Goal: Navigation & Orientation: Find specific page/section

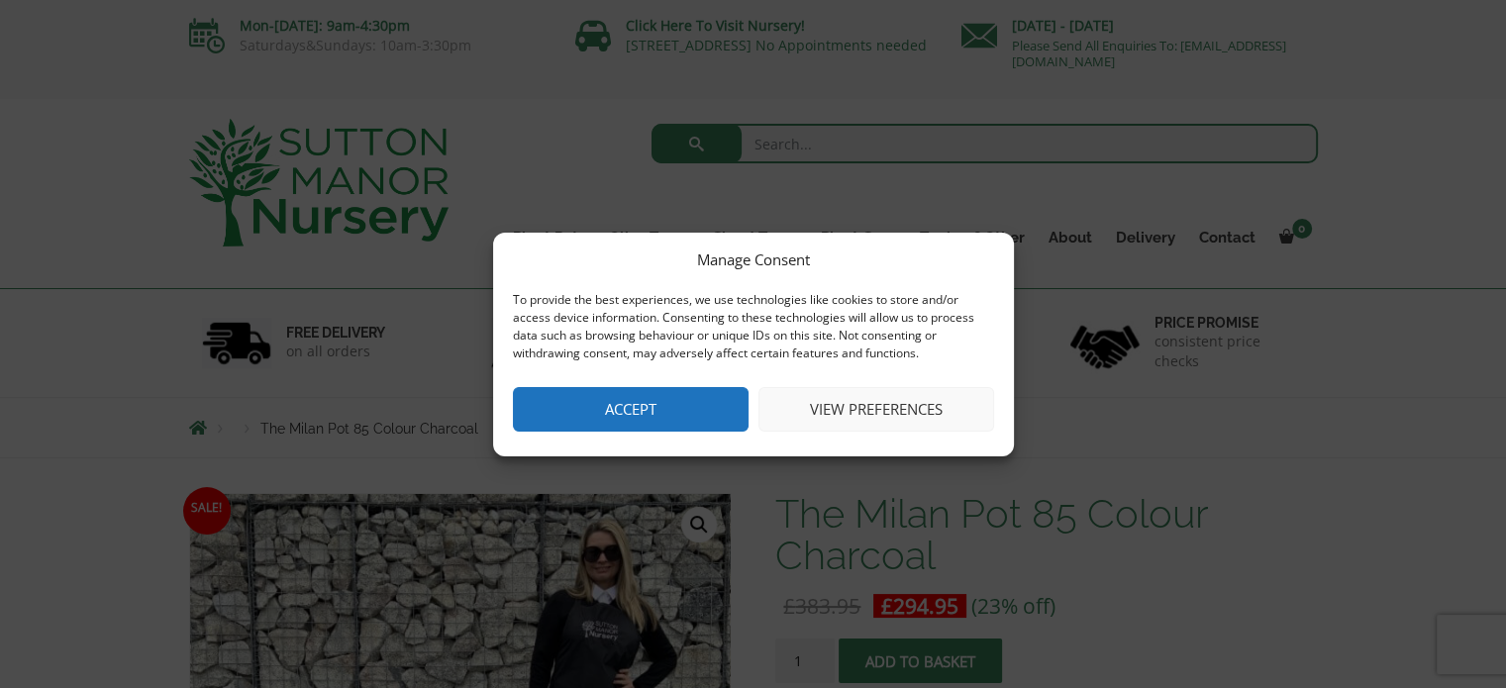
click at [672, 404] on button "Accept" at bounding box center [631, 409] width 236 height 45
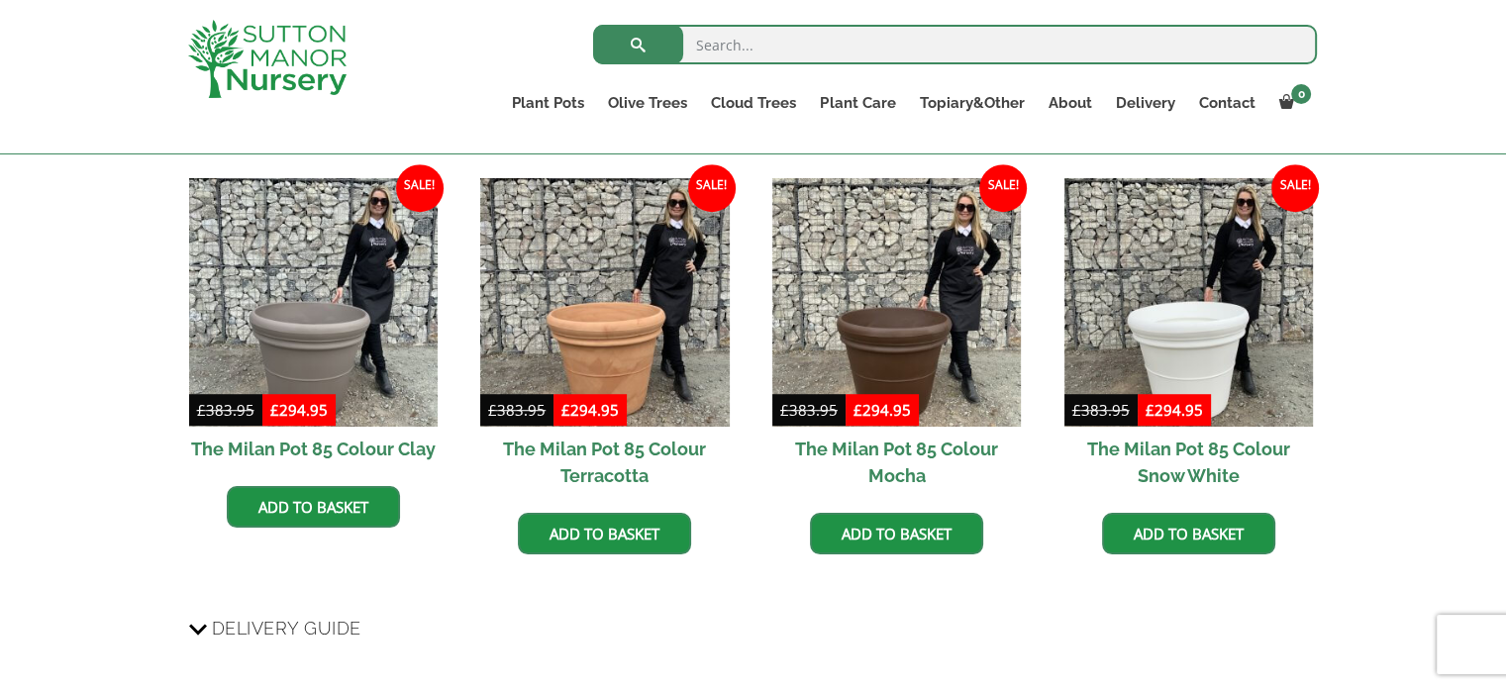
scroll to position [955, 0]
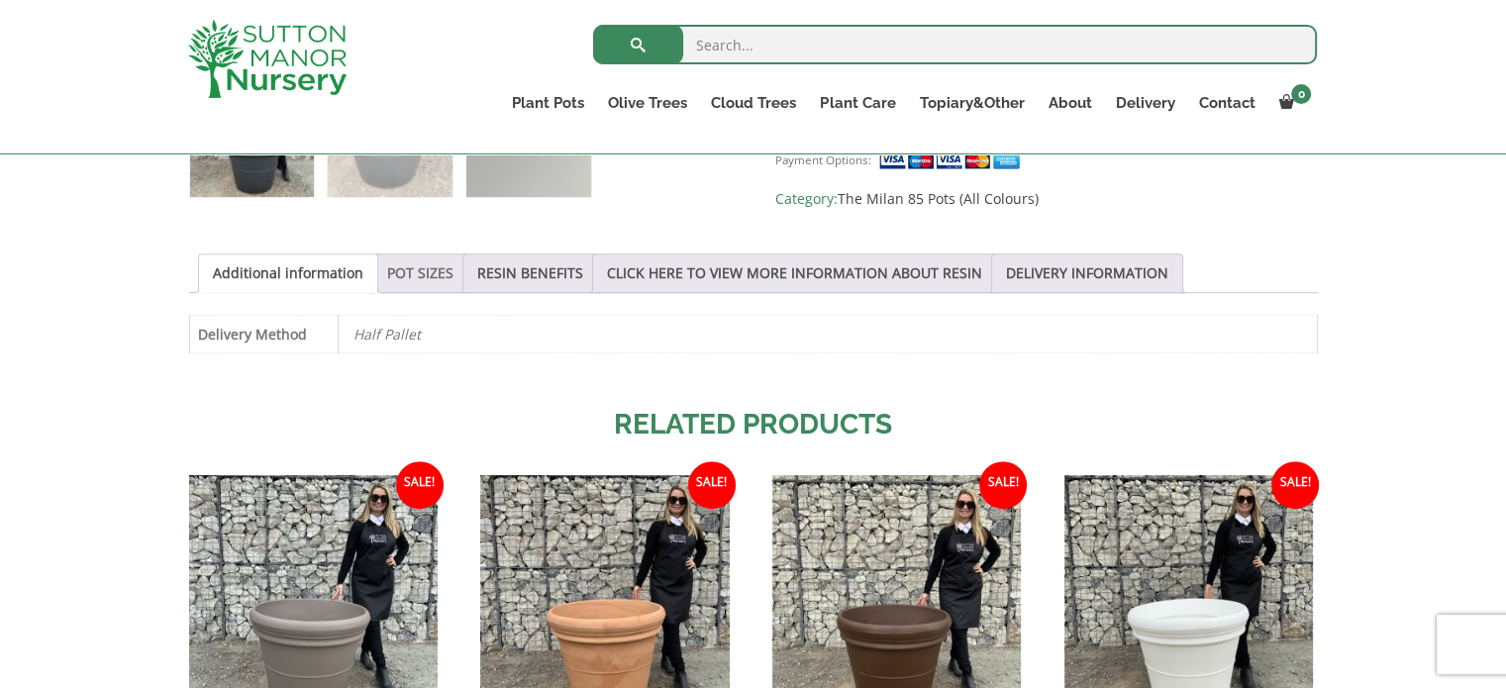
click at [410, 272] on link "POT SIZES" at bounding box center [420, 274] width 66 height 38
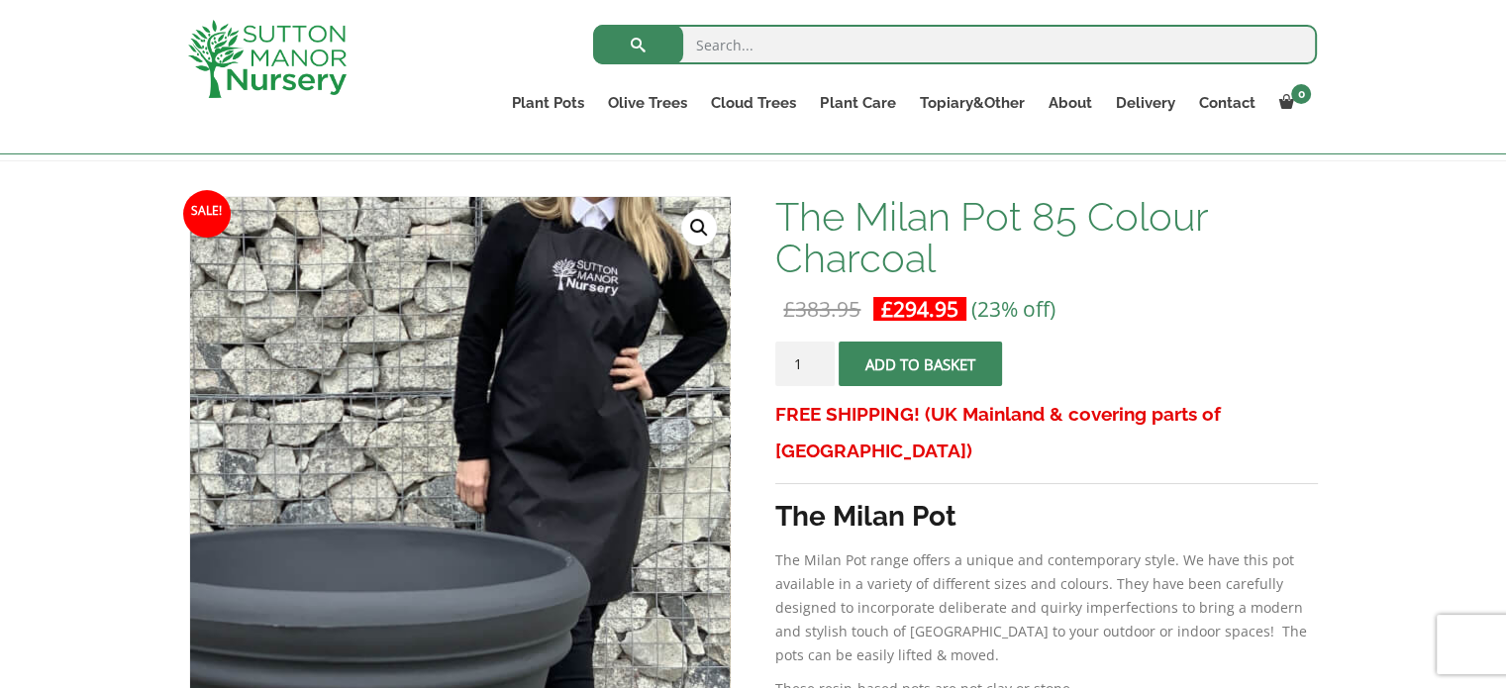
scroll to position [360, 0]
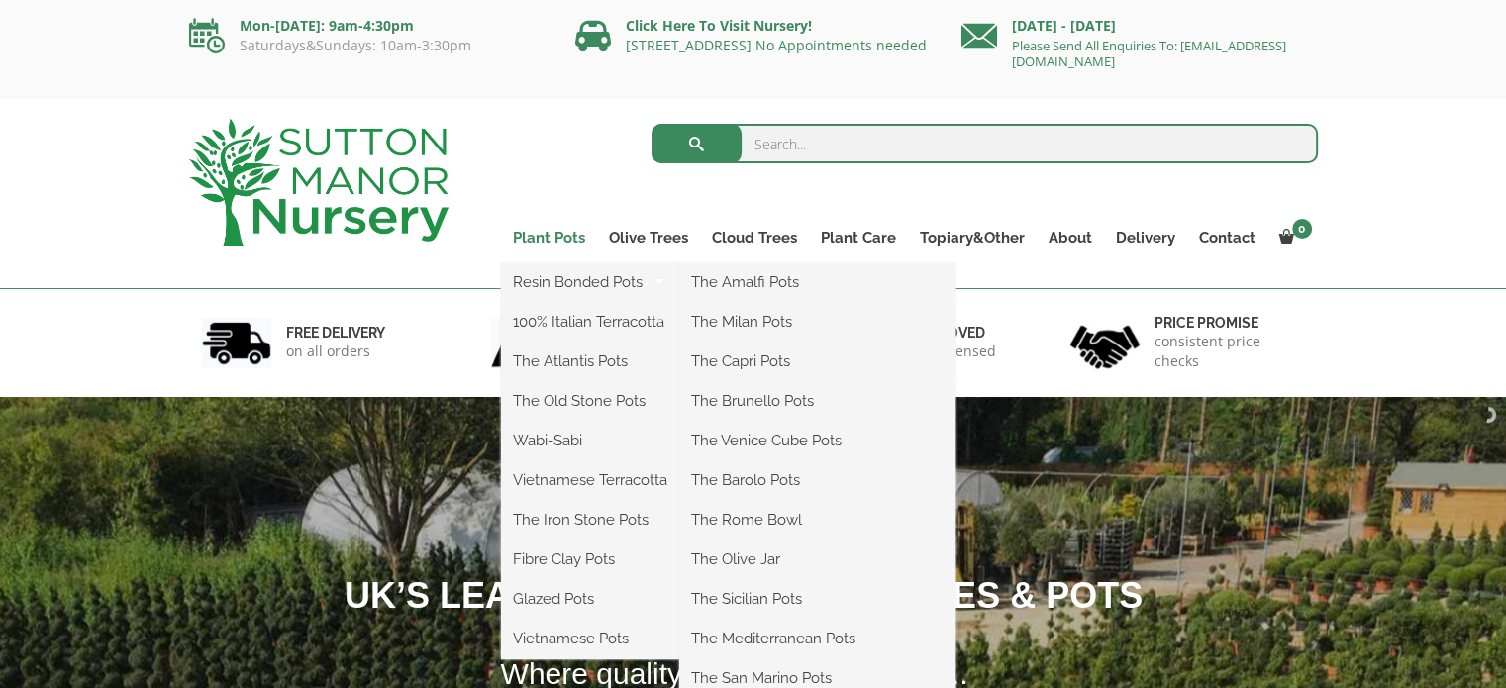
click at [566, 238] on link "Plant Pots" at bounding box center [549, 238] width 96 height 28
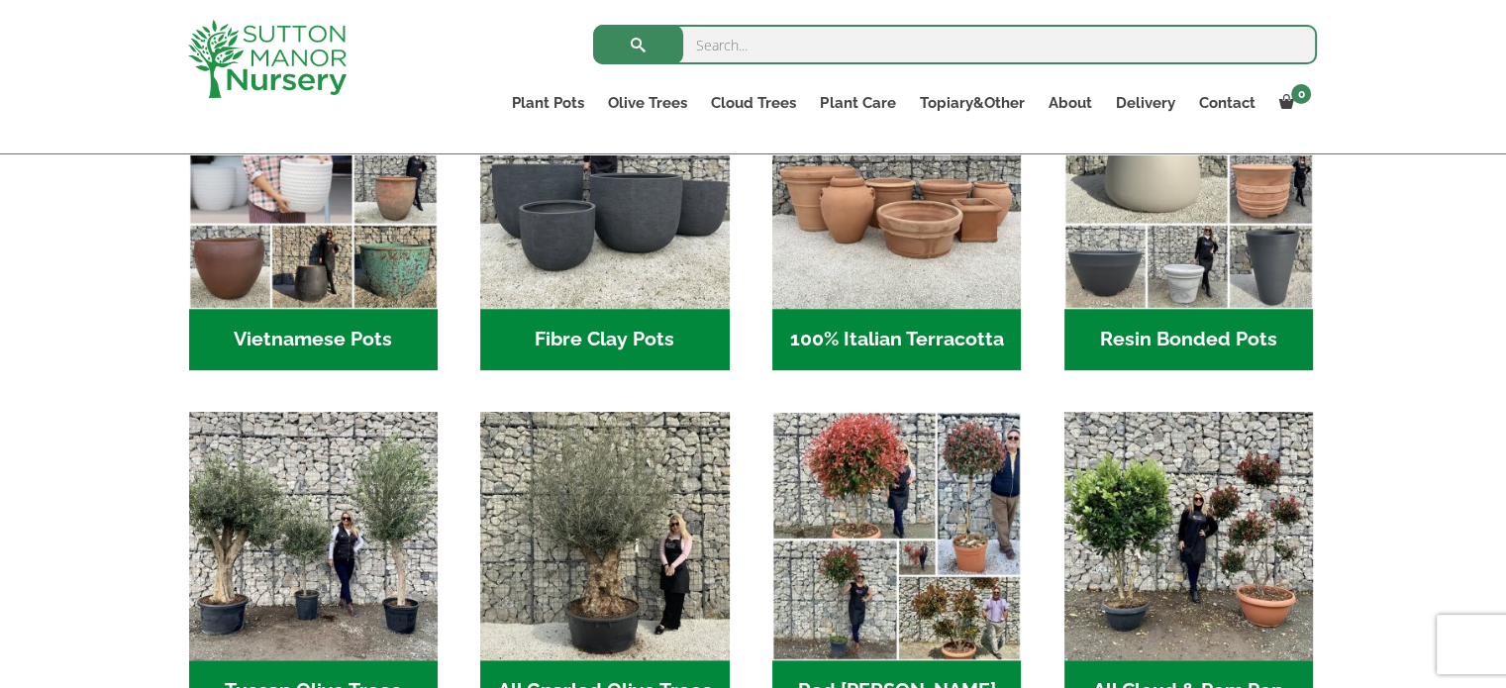
scroll to position [658, 0]
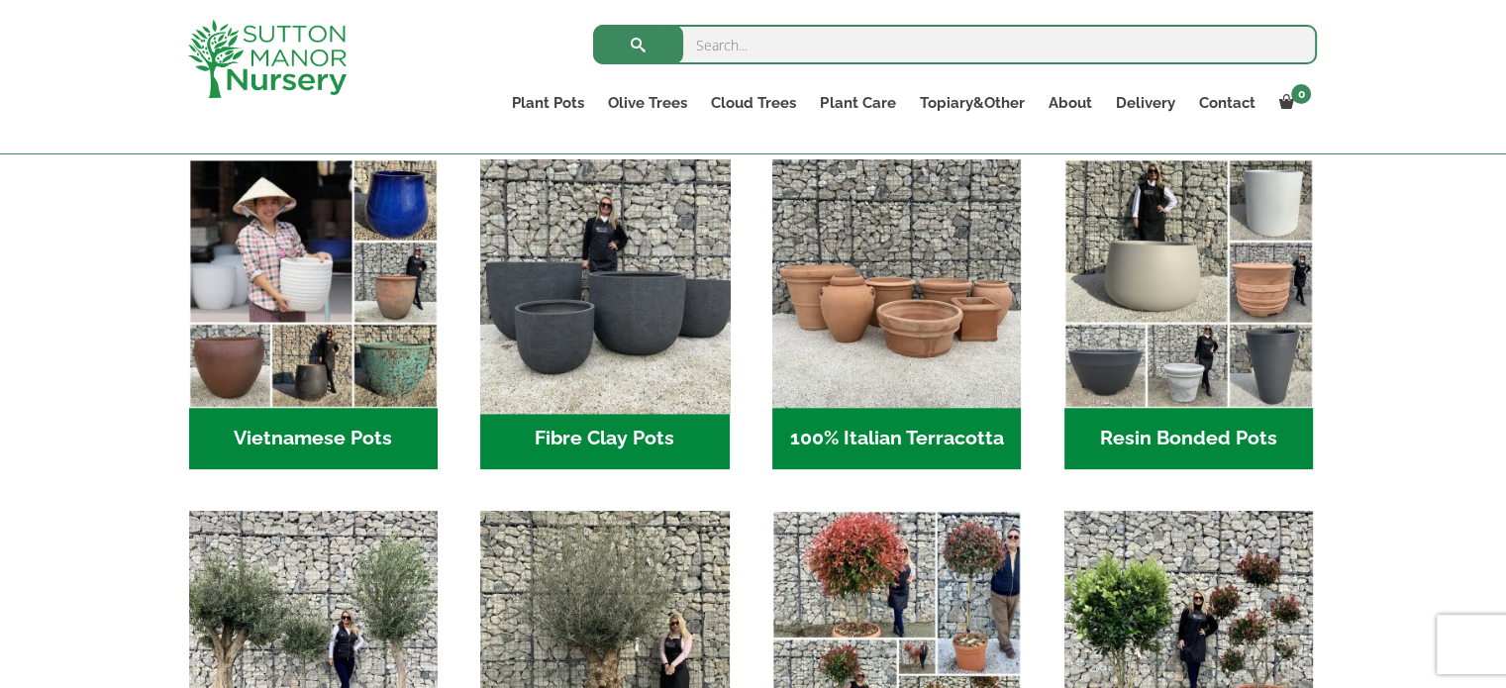
click at [620, 280] on img "Visit product category Fibre Clay Pots" at bounding box center [604, 284] width 261 height 261
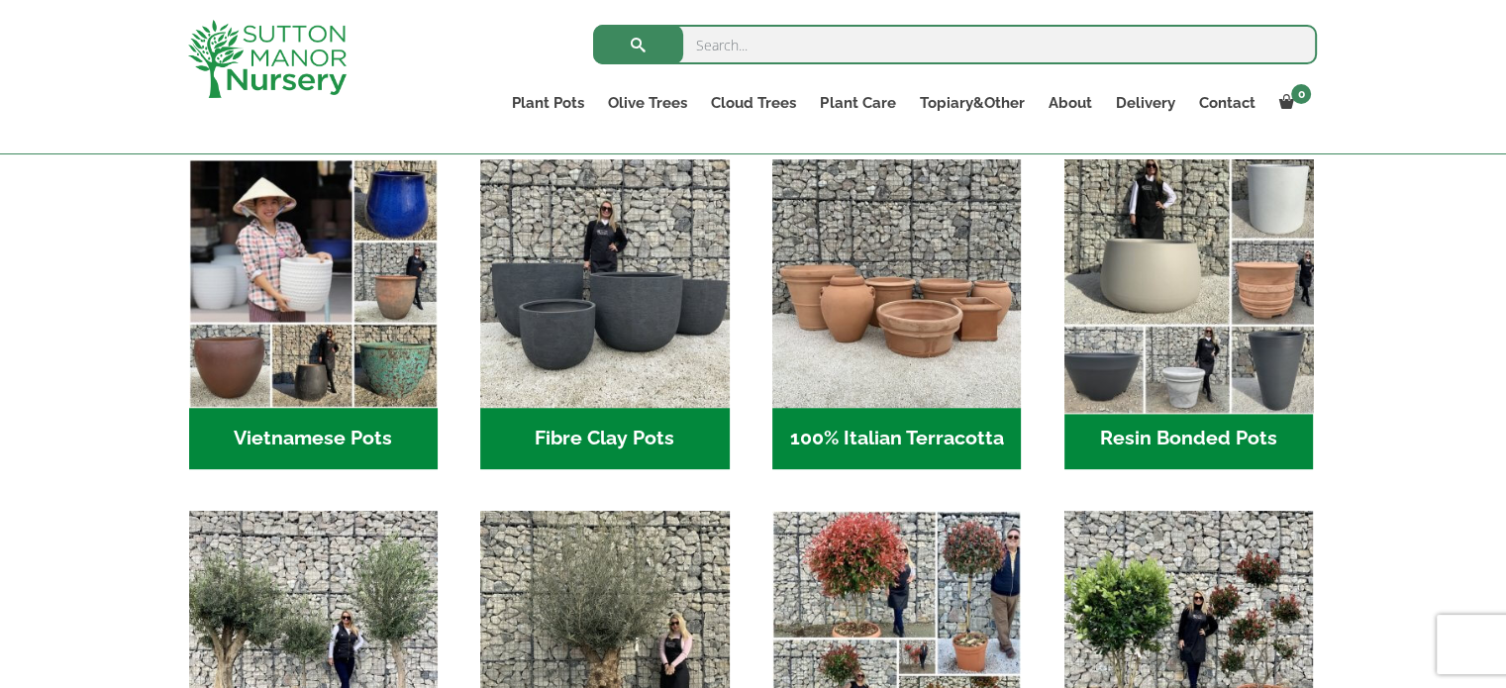
click at [1163, 357] on img "Visit product category Resin Bonded Pots" at bounding box center [1188, 284] width 261 height 261
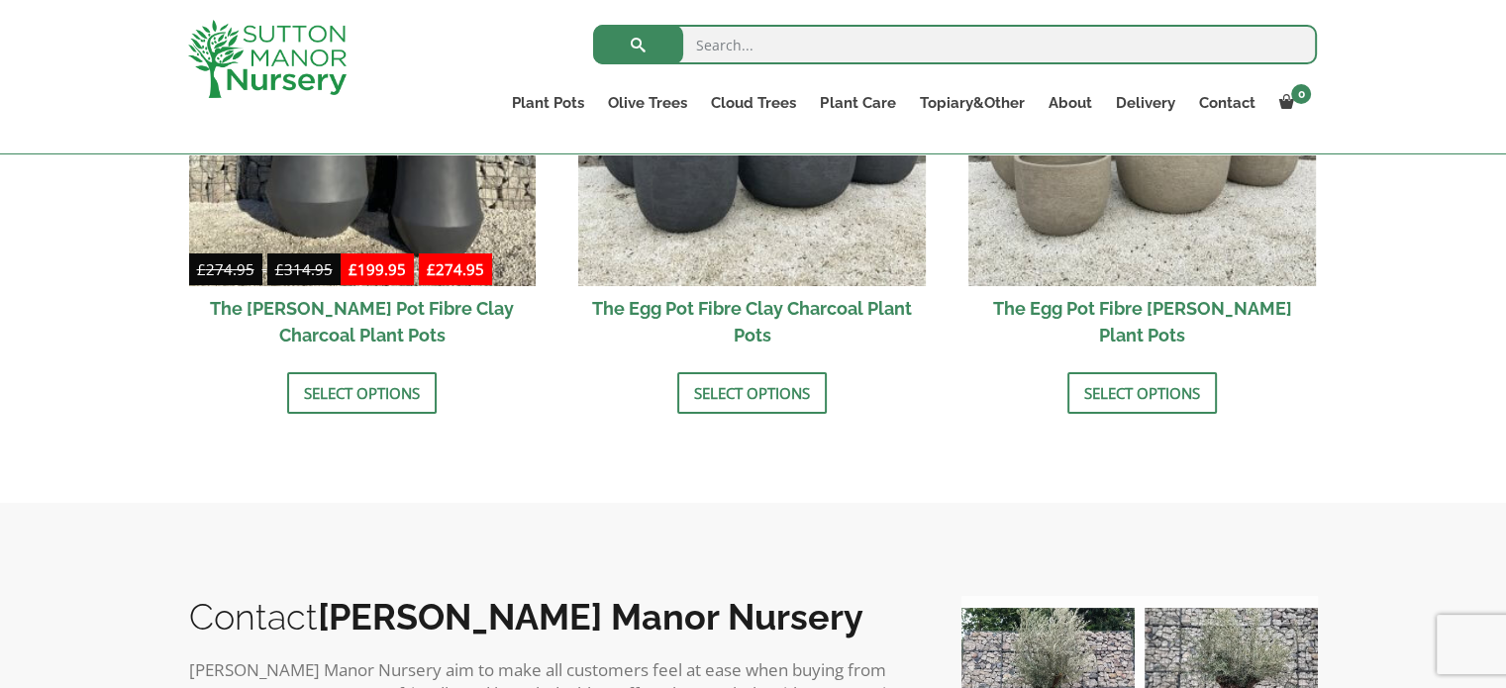
scroll to position [658, 0]
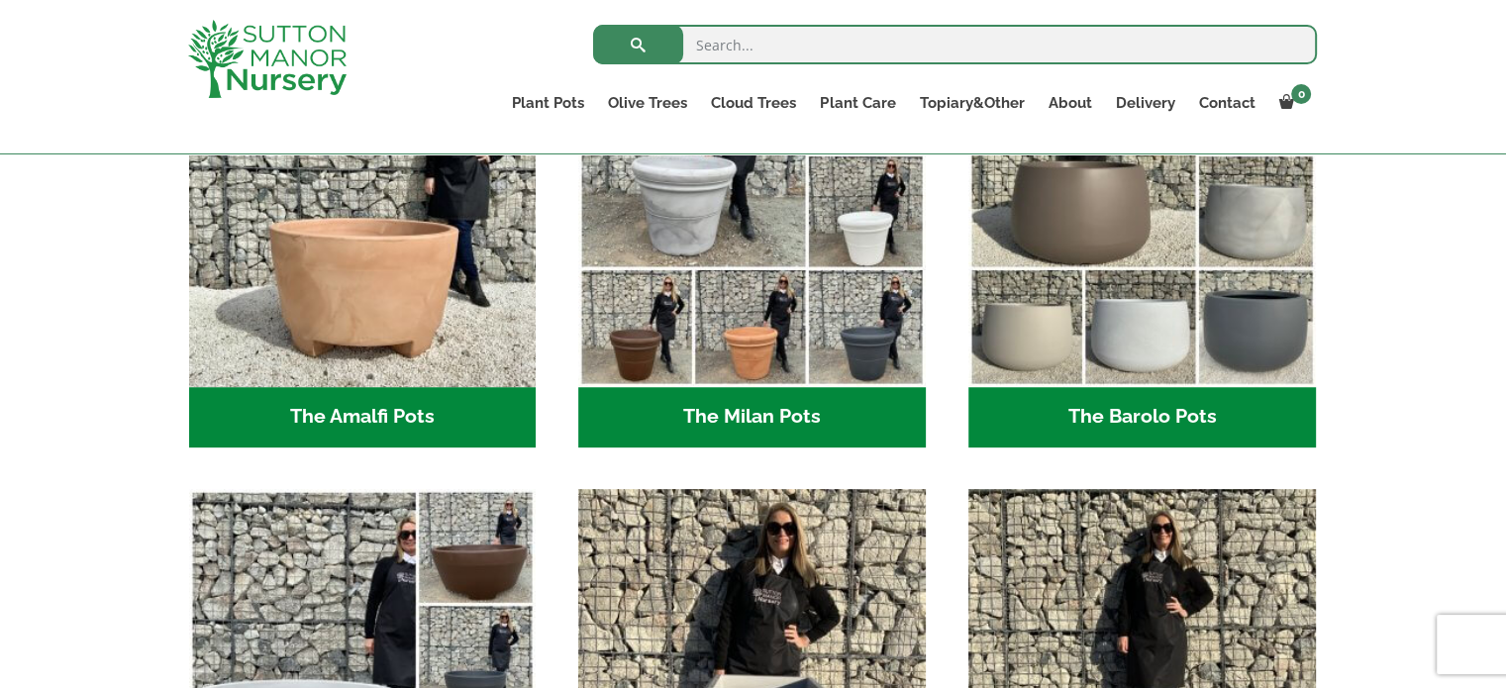
scroll to position [559, 0]
